Goal: Navigation & Orientation: Go to known website

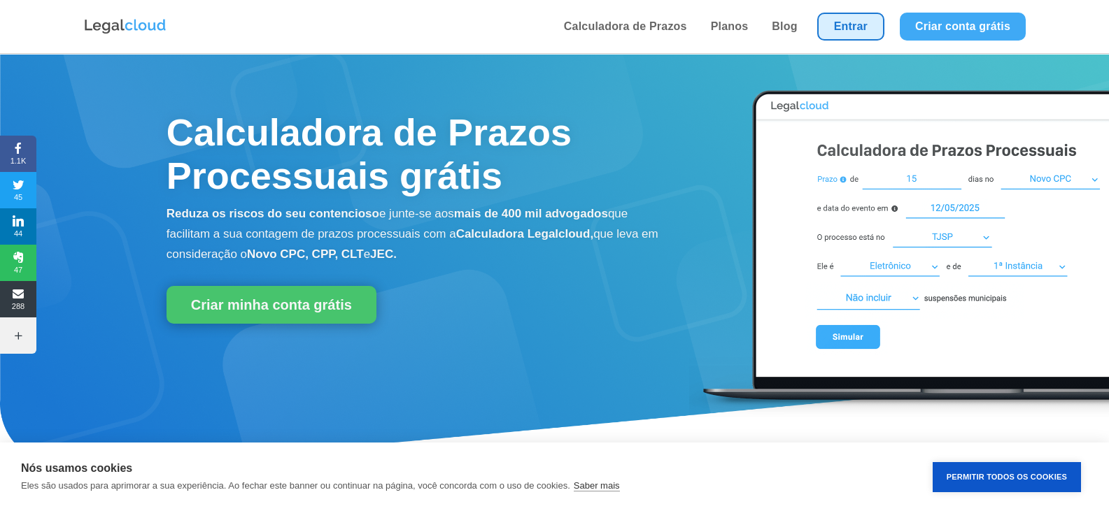
click at [858, 25] on link "Entrar" at bounding box center [850, 27] width 67 height 28
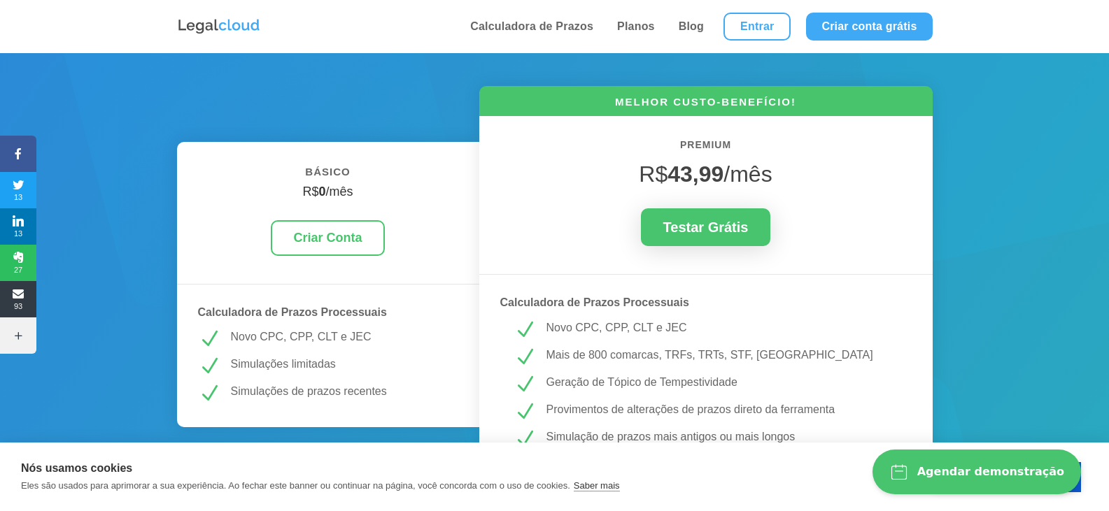
scroll to position [140, 0]
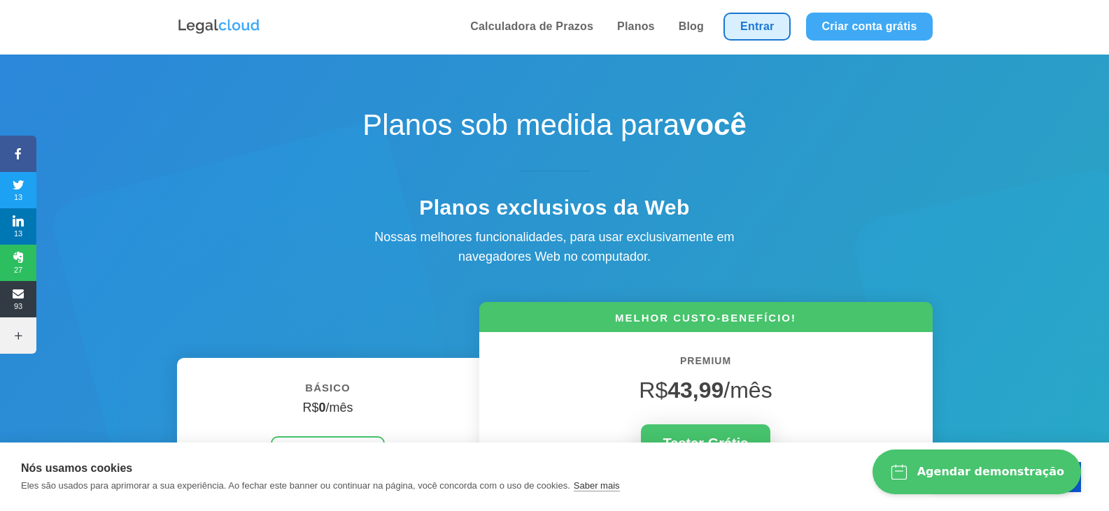
click at [750, 37] on link "Entrar" at bounding box center [756, 27] width 67 height 28
click at [726, 29] on link "Entrar" at bounding box center [756, 27] width 67 height 28
